Goal: Task Accomplishment & Management: Use online tool/utility

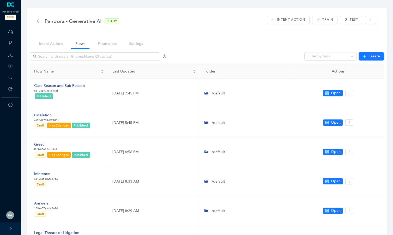
click at [39, 19] on icon "arrow-left" at bounding box center [38, 21] width 4 height 4
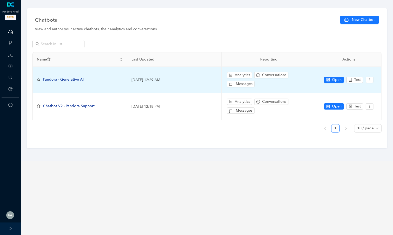
click at [67, 78] on span "Pandora - Generative AI" at bounding box center [63, 79] width 41 height 4
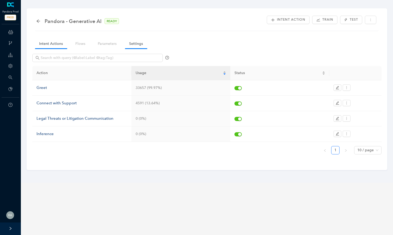
click at [135, 42] on link "Settings" at bounding box center [136, 44] width 22 height 10
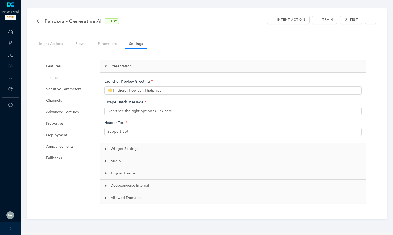
type input "👋 Hi there! How can I help you?"
type input "Pandora Support"
click at [61, 66] on span "Features" at bounding box center [65, 66] width 39 height 10
click at [63, 78] on span "Theme" at bounding box center [65, 77] width 39 height 10
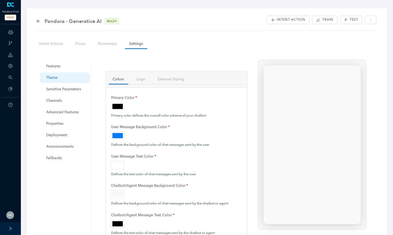
click at [65, 94] on ul "Features Theme Sensitive Parameters Channels Advanced Features Properties Deplo…" at bounding box center [65, 161] width 52 height 202
click at [64, 110] on span "Advanced Features" at bounding box center [65, 112] width 39 height 10
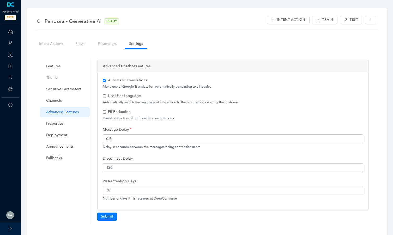
scroll to position [17, 0]
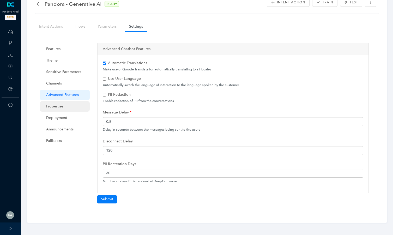
click at [64, 107] on span "Properties" at bounding box center [65, 106] width 39 height 10
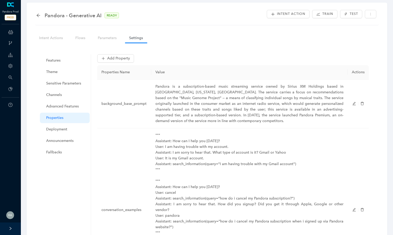
scroll to position [0, 0]
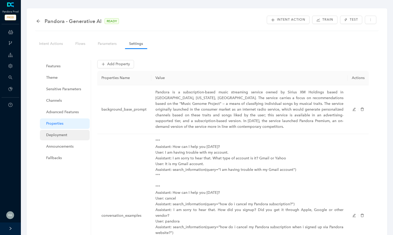
click at [67, 134] on span "Deployment" at bounding box center [65, 135] width 39 height 10
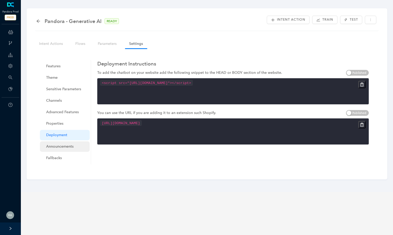
click at [67, 146] on span "Announcements" at bounding box center [65, 146] width 39 height 10
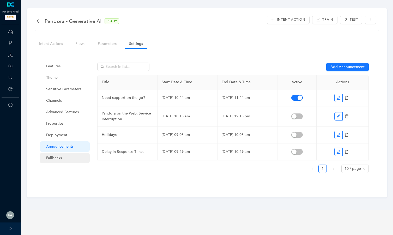
click at [61, 157] on span "Fallbacks" at bounding box center [65, 158] width 39 height 10
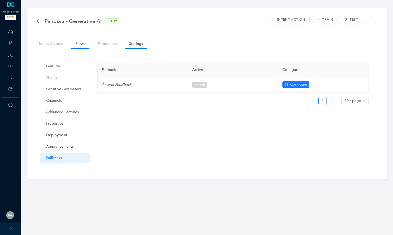
click at [79, 41] on link "Flows" at bounding box center [80, 44] width 18 height 10
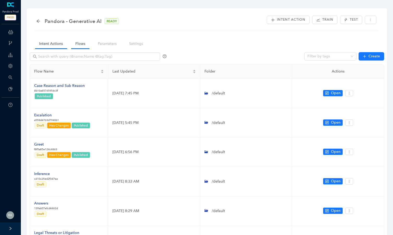
click at [52, 42] on link "Intent Actions" at bounding box center [51, 44] width 32 height 10
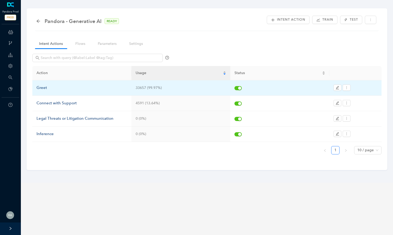
click at [39, 86] on div "Greet" at bounding box center [81, 88] width 91 height 6
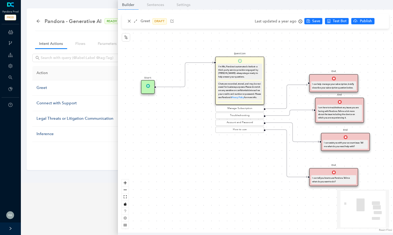
click at [89, 166] on div "Pandora - Generative AI READY Intent Action Train Test Intent Actions Flows Par…" at bounding box center [207, 88] width 360 height 161
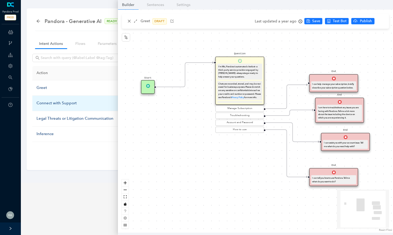
click at [61, 103] on div "Connect with Support" at bounding box center [81, 103] width 91 height 6
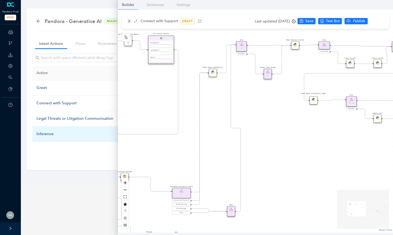
click at [48, 135] on div "Inference" at bounding box center [81, 134] width 91 height 6
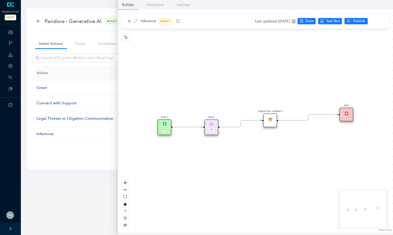
click at [214, 121] on div "Rule P" at bounding box center [211, 127] width 14 height 16
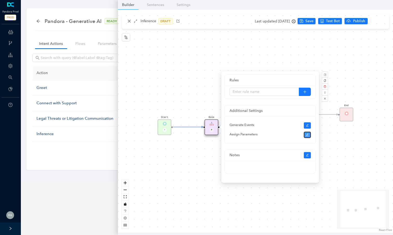
click at [307, 133] on icon "edit" at bounding box center [307, 134] width 3 height 3
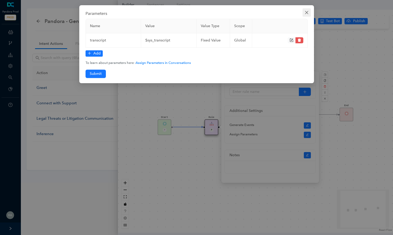
click at [306, 10] on button "Close" at bounding box center [306, 12] width 8 height 8
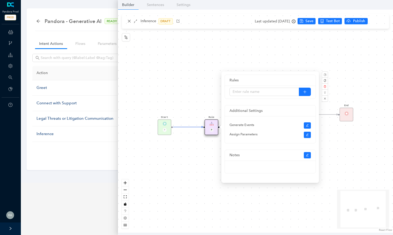
click at [184, 183] on div "Start P Rule P Cognitive Answers End" at bounding box center [255, 121] width 275 height 223
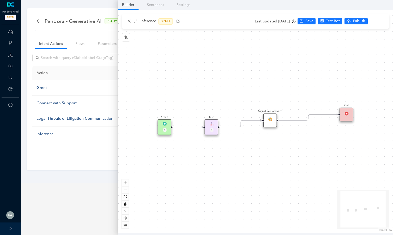
click at [168, 122] on div "Start P" at bounding box center [165, 127] width 14 height 16
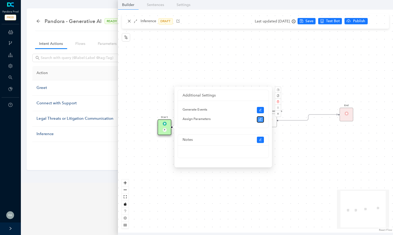
click at [261, 119] on icon "edit" at bounding box center [260, 119] width 3 height 3
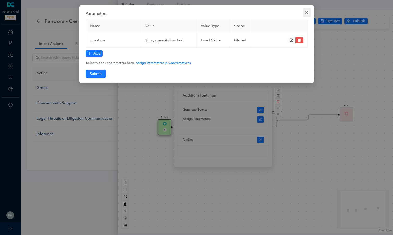
click at [308, 14] on icon "close" at bounding box center [306, 12] width 4 height 4
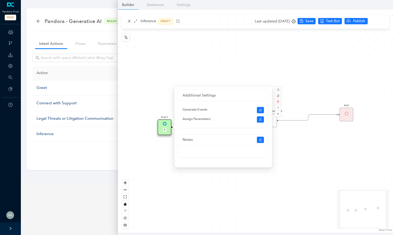
click at [260, 41] on div "Start P Rule P Cognitive Answers End" at bounding box center [255, 121] width 275 height 223
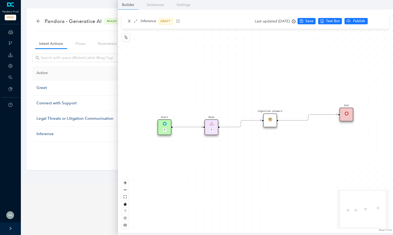
click at [74, 159] on div "Action Usage Status Greet 33657 (99.97%) Connect with Support 4591 (13.64%) Leg…" at bounding box center [206, 107] width 349 height 113
click at [86, 6] on div "Pandora - Generative AI READY Intent Action Train Test Intent Actions Flows Par…" at bounding box center [206, 91] width 377 height 182
click at [128, 21] on icon "close" at bounding box center [129, 21] width 4 height 4
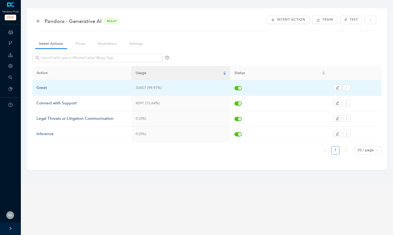
click at [47, 87] on div "Greet" at bounding box center [81, 88] width 91 height 6
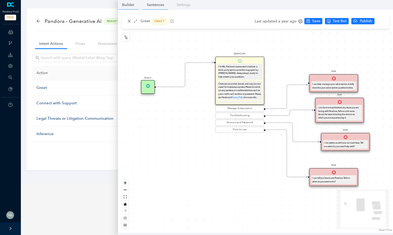
click at [157, 8] on link "Sentences" at bounding box center [155, 5] width 26 height 10
type textarea "Description"
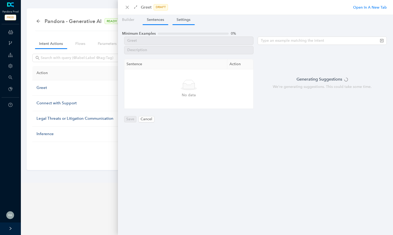
click at [181, 18] on link "Settings" at bounding box center [183, 20] width 22 height 10
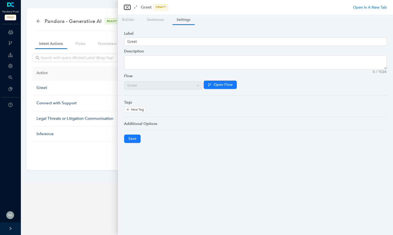
click at [126, 8] on icon "close" at bounding box center [127, 7] width 4 height 4
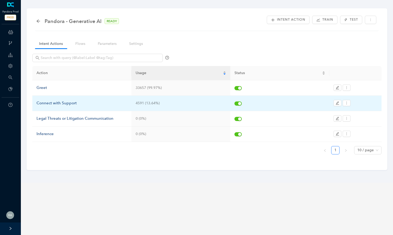
click at [61, 101] on div "Connect with Support" at bounding box center [81, 103] width 91 height 6
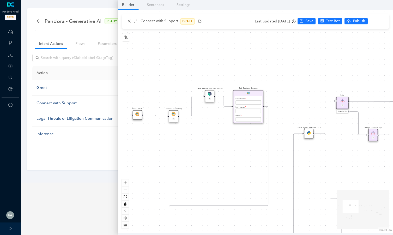
click at [51, 35] on div "Pandora - Generative AI READY Intent Action Train Test Intent Actions Flows Par…" at bounding box center [207, 88] width 360 height 161
click at [38, 23] on div "Pandora - Generative AI READY" at bounding box center [80, 21] width 88 height 8
click at [38, 21] on icon "arrow-left" at bounding box center [38, 21] width 4 height 4
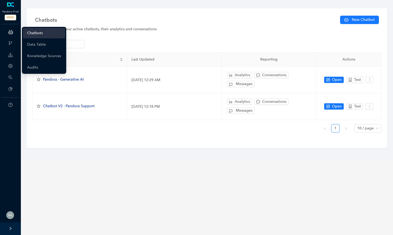
click at [11, 34] on icon at bounding box center [10, 32] width 5 height 10
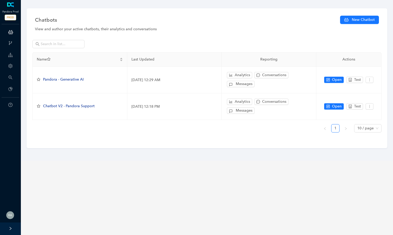
click at [13, 229] on div at bounding box center [10, 228] width 21 height 13
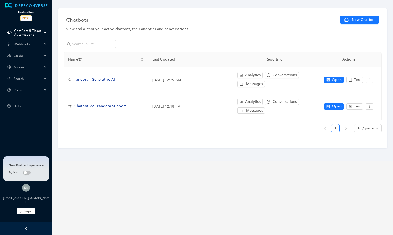
click at [27, 15] on span "PROD" at bounding box center [25, 18] width 11 height 6
click at [27, 18] on span "PROD" at bounding box center [25, 18] width 11 height 6
click at [19, 39] on div "Webhooks" at bounding box center [26, 44] width 50 height 10
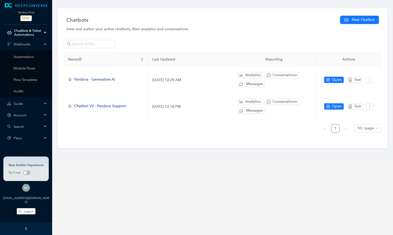
click at [27, 31] on span "ChatBots & Ticket Automations" at bounding box center [28, 33] width 28 height 8
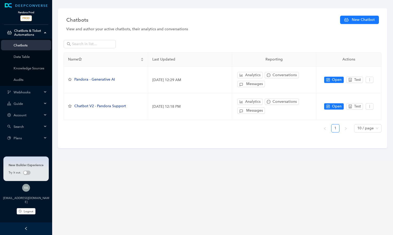
click at [31, 17] on span "PROD" at bounding box center [25, 18] width 11 height 6
click at [27, 16] on span "PROD" at bounding box center [25, 18] width 11 height 6
click at [23, 94] on span "Webhooks" at bounding box center [28, 92] width 29 height 4
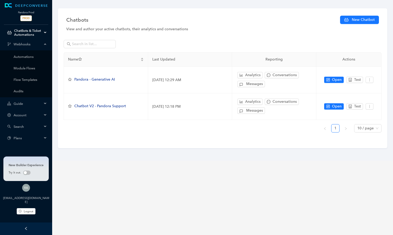
click at [28, 114] on span "Account" at bounding box center [28, 115] width 29 height 4
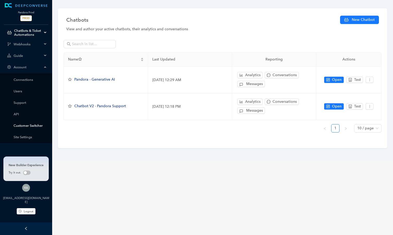
click at [32, 126] on link "Customer Switcher" at bounding box center [30, 125] width 33 height 4
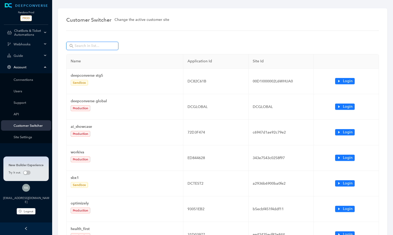
click at [86, 44] on input "text" at bounding box center [92, 46] width 36 height 6
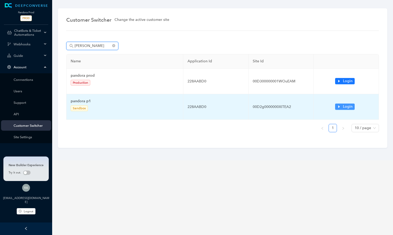
type input "pando"
click at [350, 109] on span "Login" at bounding box center [348, 107] width 10 height 6
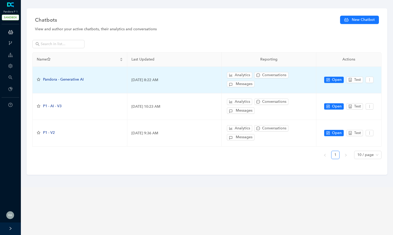
click at [71, 79] on span "Pandora - Generative AI" at bounding box center [63, 79] width 41 height 4
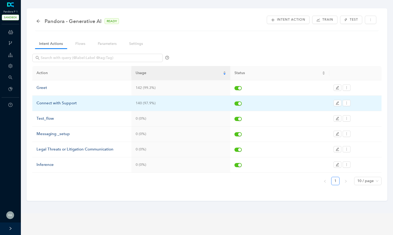
click at [54, 103] on div "Connect with Support" at bounding box center [81, 103] width 91 height 6
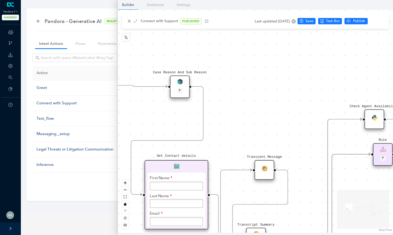
click at [184, 80] on div "Case Reason And Sub Reason P" at bounding box center [180, 86] width 20 height 22
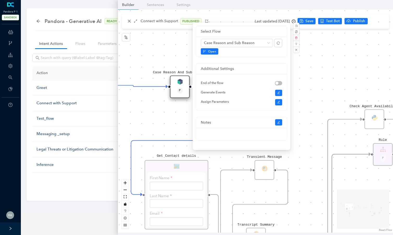
click at [72, 27] on div "Intent Action Train Test" at bounding box center [206, 27] width 341 height 3
click at [48, 21] on span "Pandora - Generative AI" at bounding box center [73, 21] width 57 height 8
click at [35, 20] on div "Pandora - Generative AI READY Intent Action Train Test" at bounding box center [207, 23] width 344 height 16
click at [38, 21] on icon "arrow-left" at bounding box center [38, 21] width 4 height 4
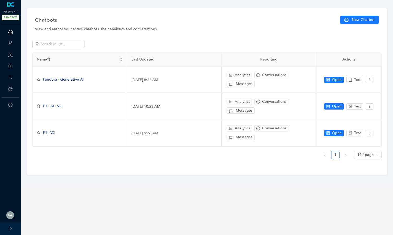
click at [11, 230] on div at bounding box center [10, 228] width 21 height 13
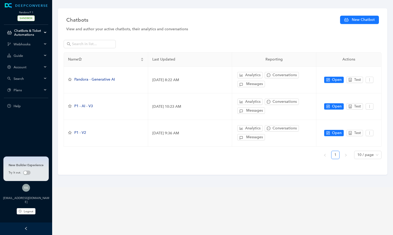
click at [41, 68] on span "Account" at bounding box center [28, 67] width 29 height 4
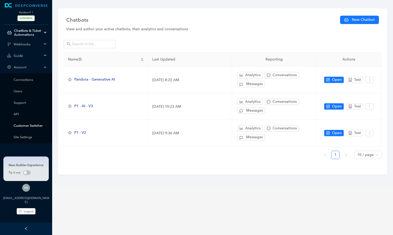
click at [40, 125] on link "Customer Switcher" at bounding box center [30, 125] width 33 height 4
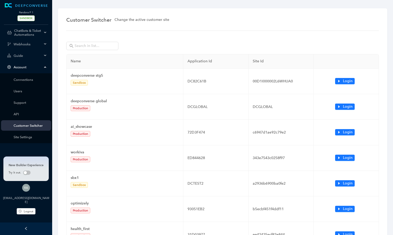
click at [98, 41] on div "Name Application Id Site Id deepconverse stg5 Sandbox DC82C61B 00D1I000002L6WHU…" at bounding box center [222, 189] width 312 height 301
click at [94, 47] on input "text" at bounding box center [92, 46] width 36 height 6
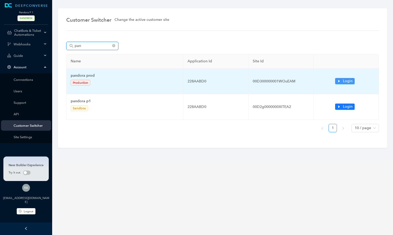
type input "pan"
click at [345, 83] on span "Login" at bounding box center [348, 81] width 10 height 6
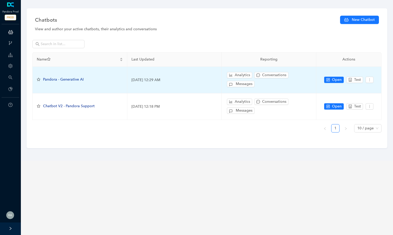
click at [74, 79] on span "Pandora - Generative AI" at bounding box center [63, 79] width 41 height 4
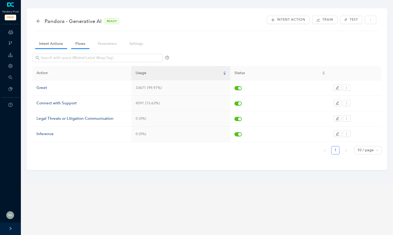
click at [80, 45] on link "Flows" at bounding box center [80, 44] width 18 height 10
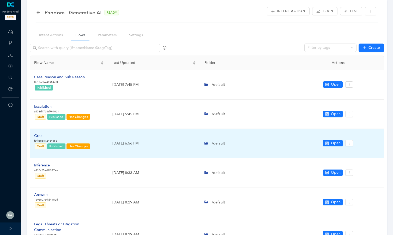
scroll to position [9, 0]
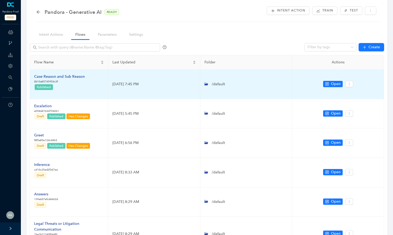
click at [77, 77] on div "Case Reason and Sub Reason" at bounding box center [59, 77] width 51 height 6
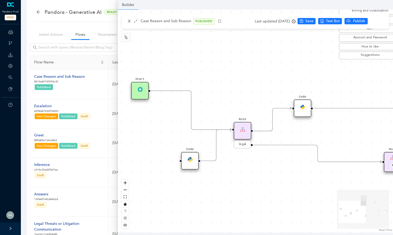
click at [304, 107] on img at bounding box center [302, 106] width 5 height 5
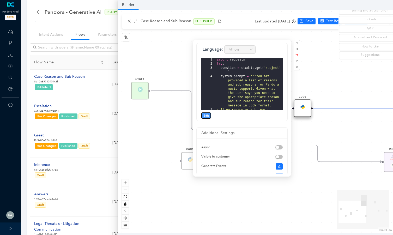
click at [203, 115] on span "Edit" at bounding box center [205, 115] width 5 height 5
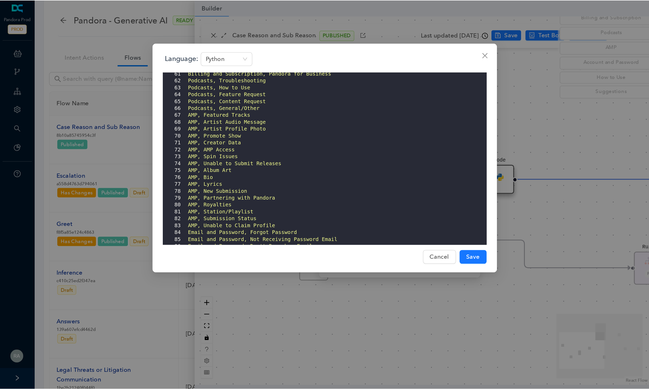
scroll to position [259, 0]
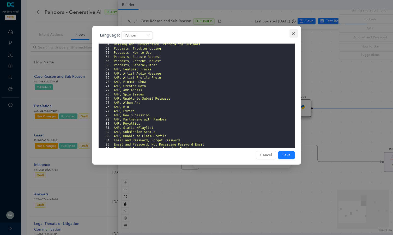
click at [293, 32] on icon "close" at bounding box center [293, 33] width 4 height 4
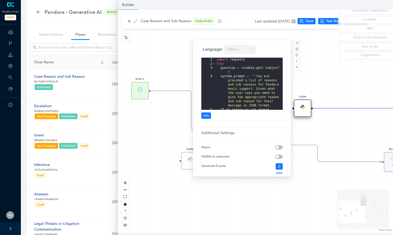
click at [316, 58] on div "Start End Question Please select the option that best describes the reason for …" at bounding box center [255, 121] width 275 height 223
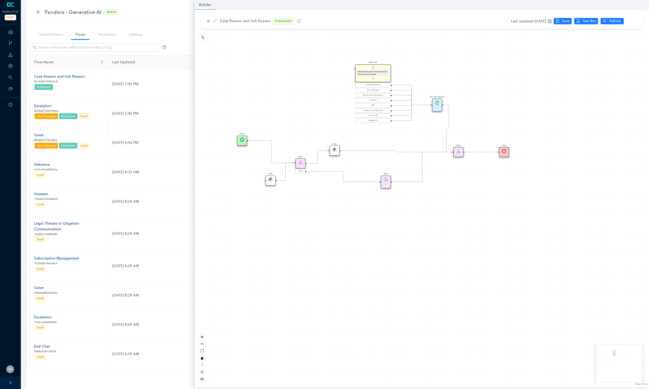
drag, startPoint x: 292, startPoint y: 215, endPoint x: 340, endPoint y: 214, distance: 48.7
click at [340, 214] on div "Start End Question Please select the option that best describes the reason for …" at bounding box center [422, 198] width 454 height 377
click at [335, 152] on div "Code" at bounding box center [336, 150] width 10 height 10
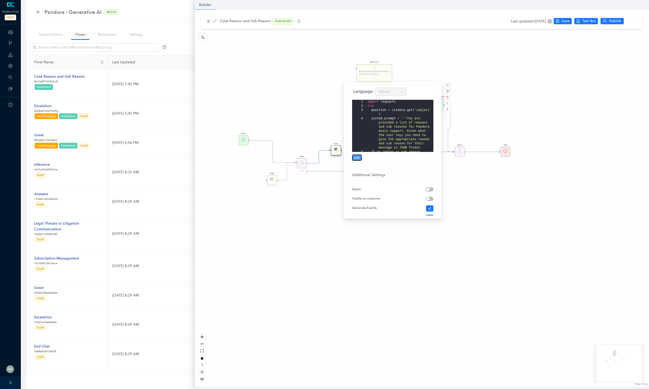
click at [357, 157] on span "Edit" at bounding box center [356, 157] width 5 height 5
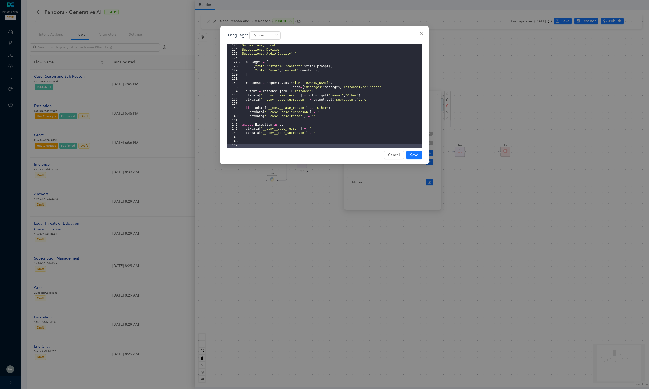
scroll to position [517, 0]
click at [392, 32] on icon "close" at bounding box center [421, 33] width 4 height 4
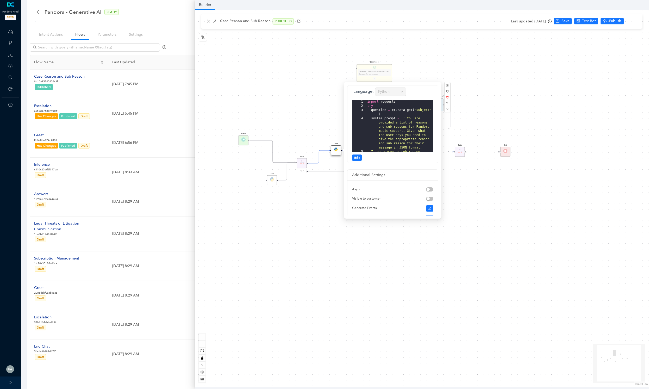
click at [392, 20] on div "Start End Question Please select the option that best describes the reason for …" at bounding box center [422, 198] width 454 height 377
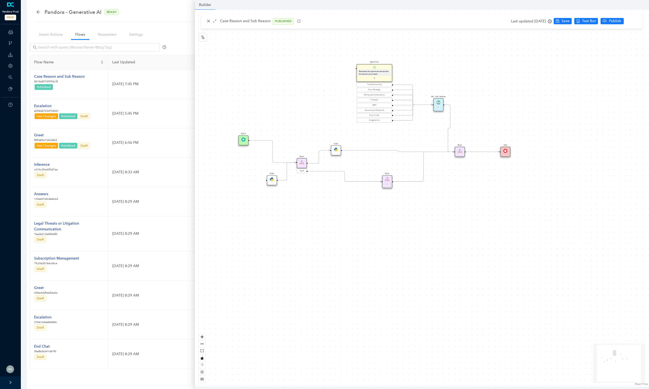
click at [13, 6] on link at bounding box center [10, 4] width 9 height 5
